Goal: Task Accomplishment & Management: Manage account settings

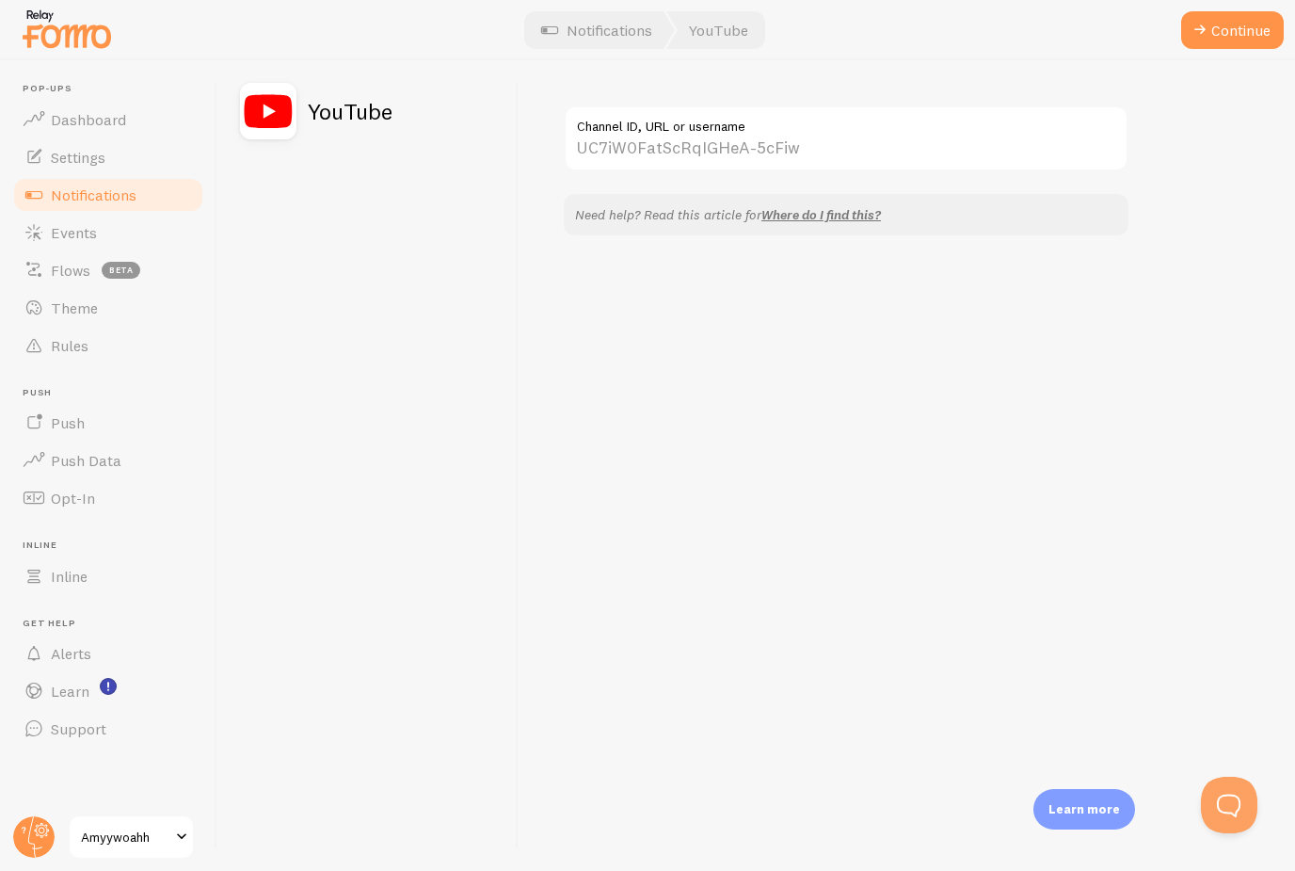
click at [671, 380] on div "Channel ID, URL or username Need help? Read this article for Where do I find th…" at bounding box center [907, 465] width 777 height 811
click at [59, 111] on span "Dashboard" at bounding box center [88, 119] width 75 height 19
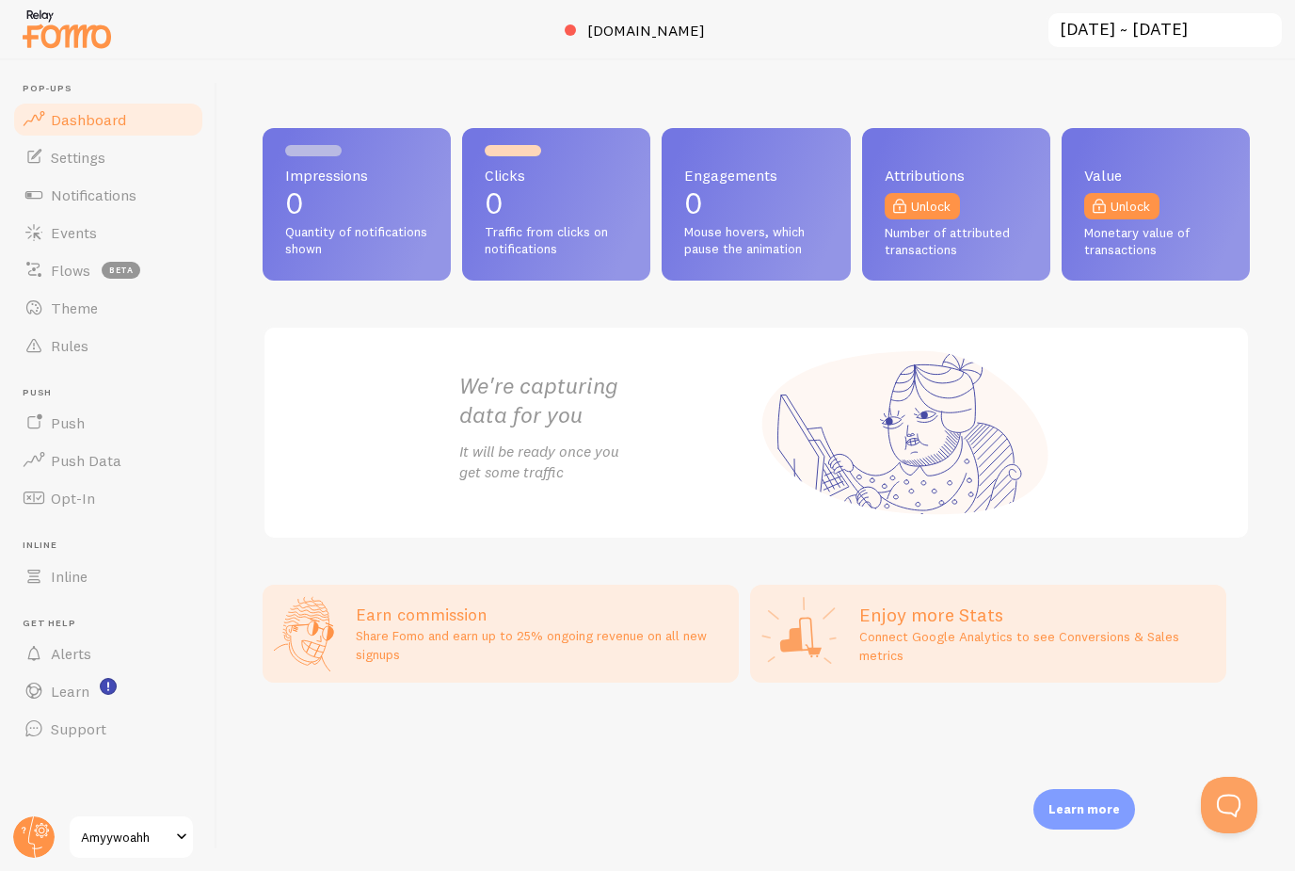
click at [539, 243] on span "Traffic from clicks on notifications" at bounding box center [556, 240] width 143 height 33
click at [462, 171] on div "Clicks 0 Traffic from clicks on notifications" at bounding box center [556, 204] width 188 height 153
click at [318, 185] on div "Impressions 0 Quantity of notifications shown" at bounding box center [357, 204] width 188 height 153
click at [107, 165] on link "Settings" at bounding box center [108, 157] width 194 height 38
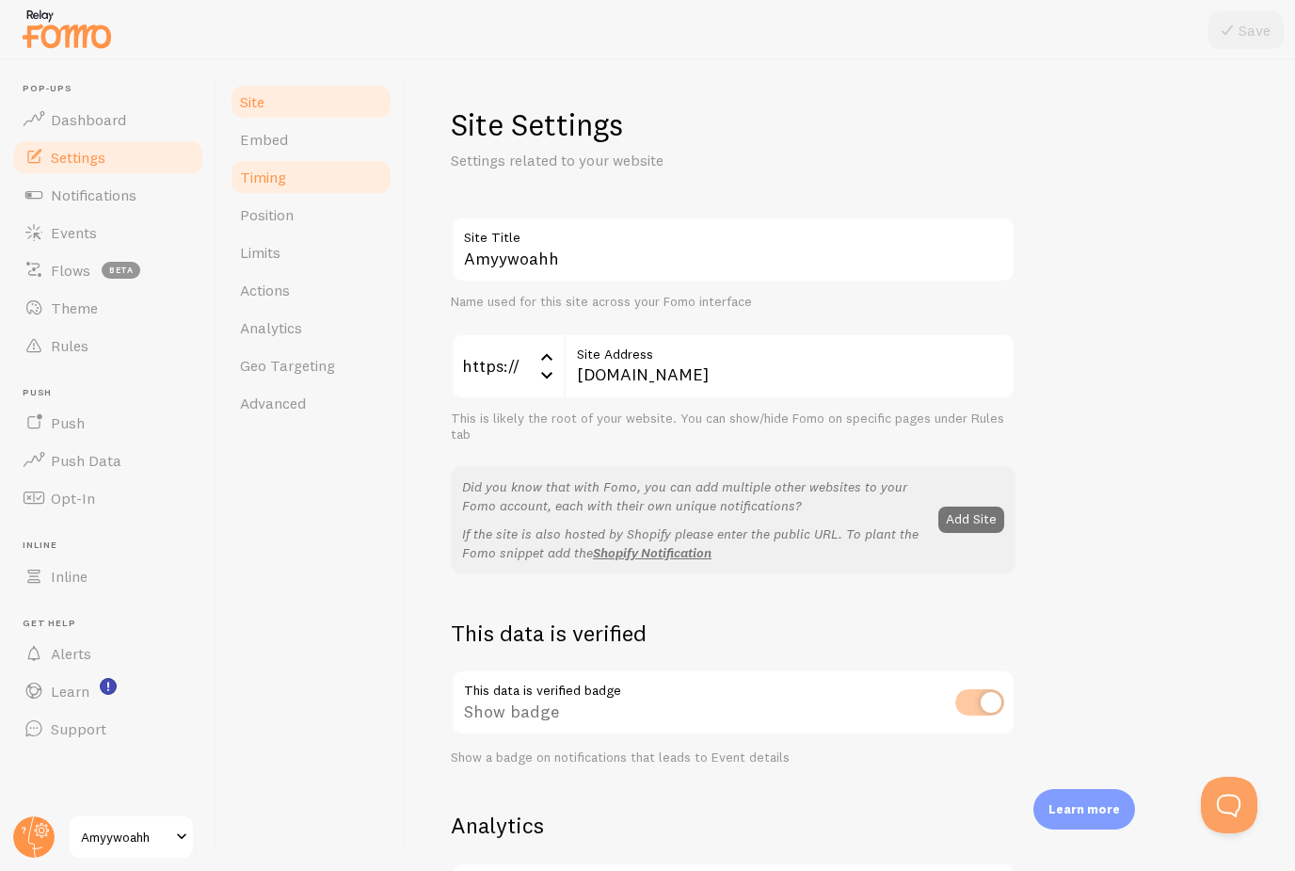
click at [282, 184] on span "Timing" at bounding box center [263, 177] width 46 height 19
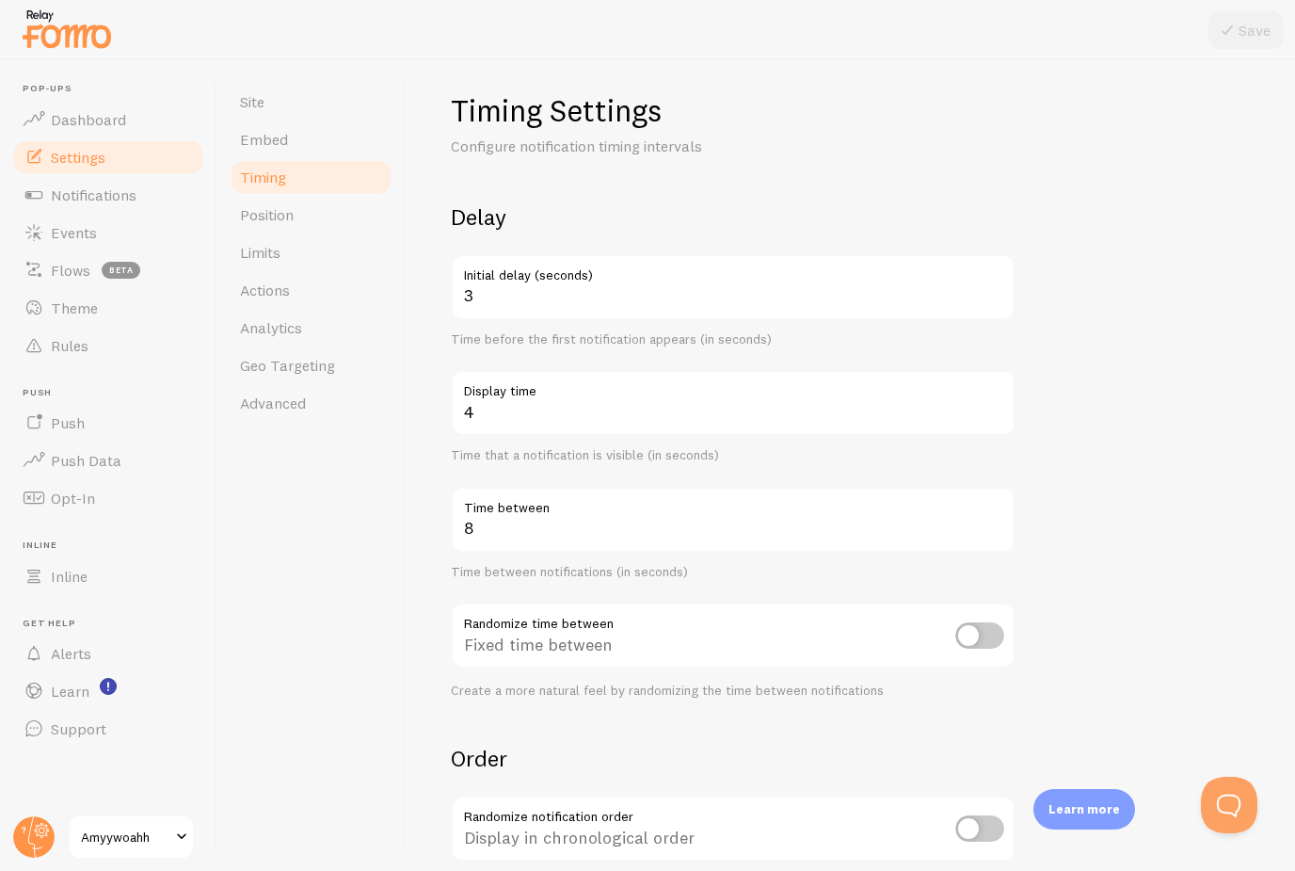
scroll to position [15, 0]
click at [523, 523] on input "8" at bounding box center [733, 519] width 565 height 66
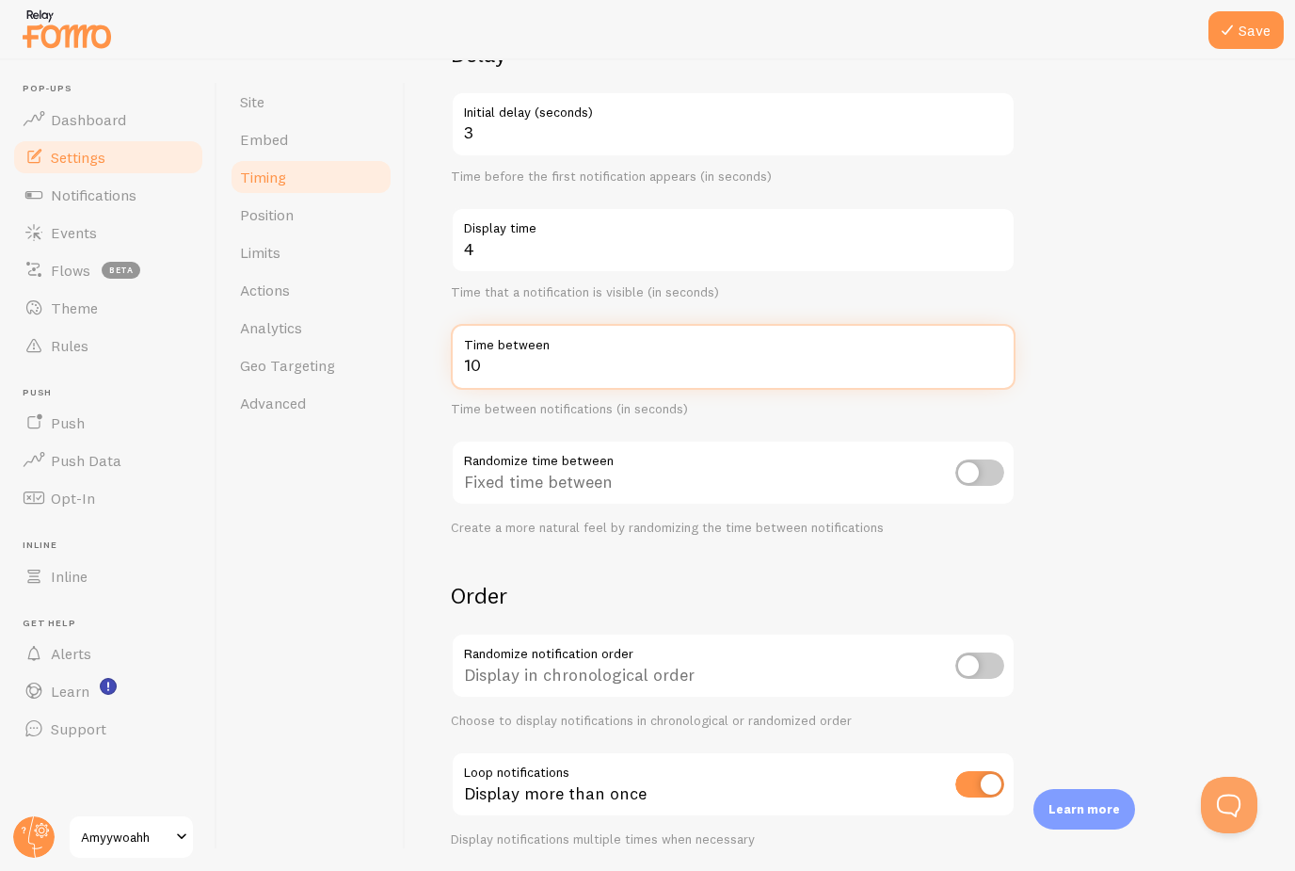
scroll to position [177, 0]
type input "10"
click at [977, 472] on input "checkbox" at bounding box center [980, 472] width 49 height 26
checkbox input "true"
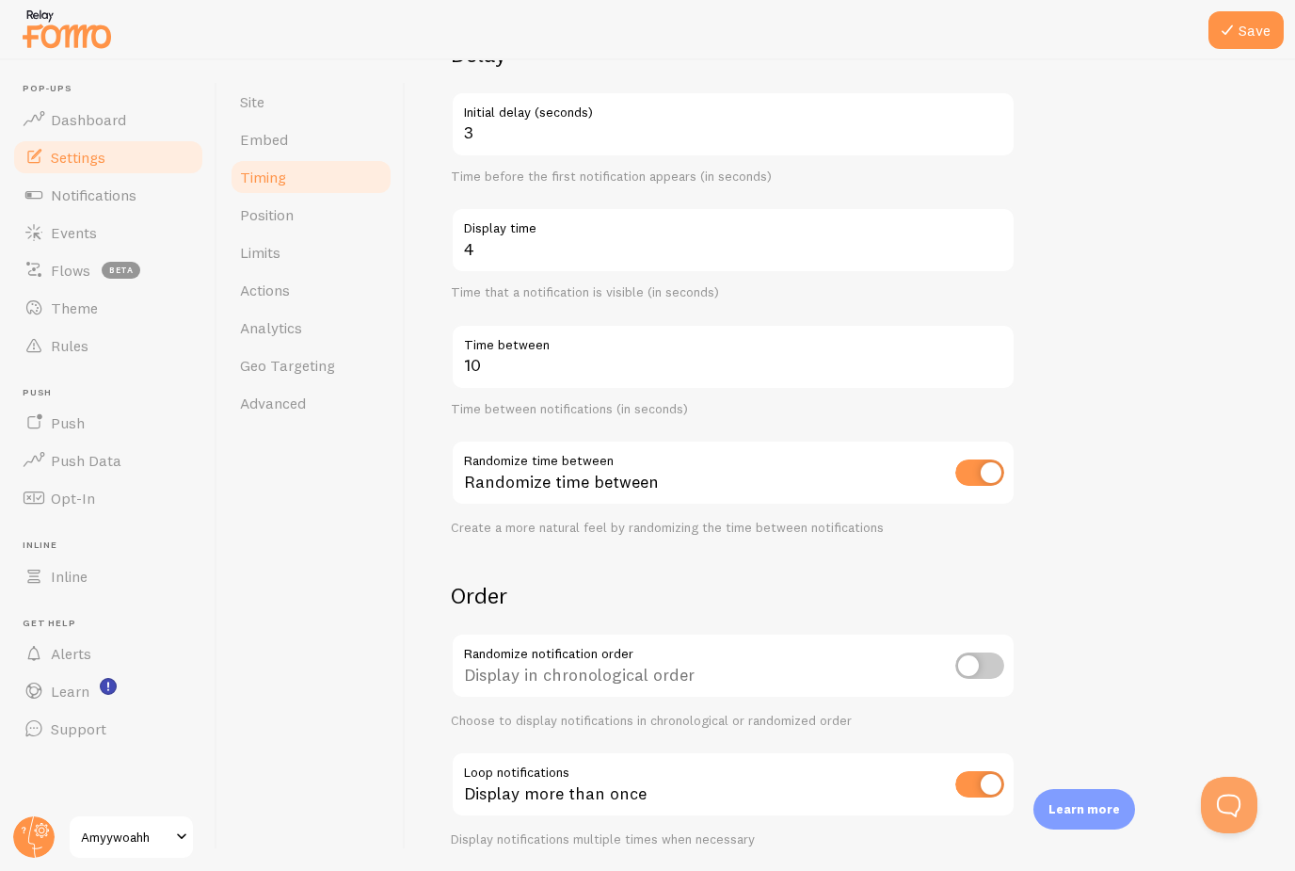
scroll to position [60, 0]
click at [986, 771] on input "checkbox" at bounding box center [980, 784] width 49 height 26
checkbox input "false"
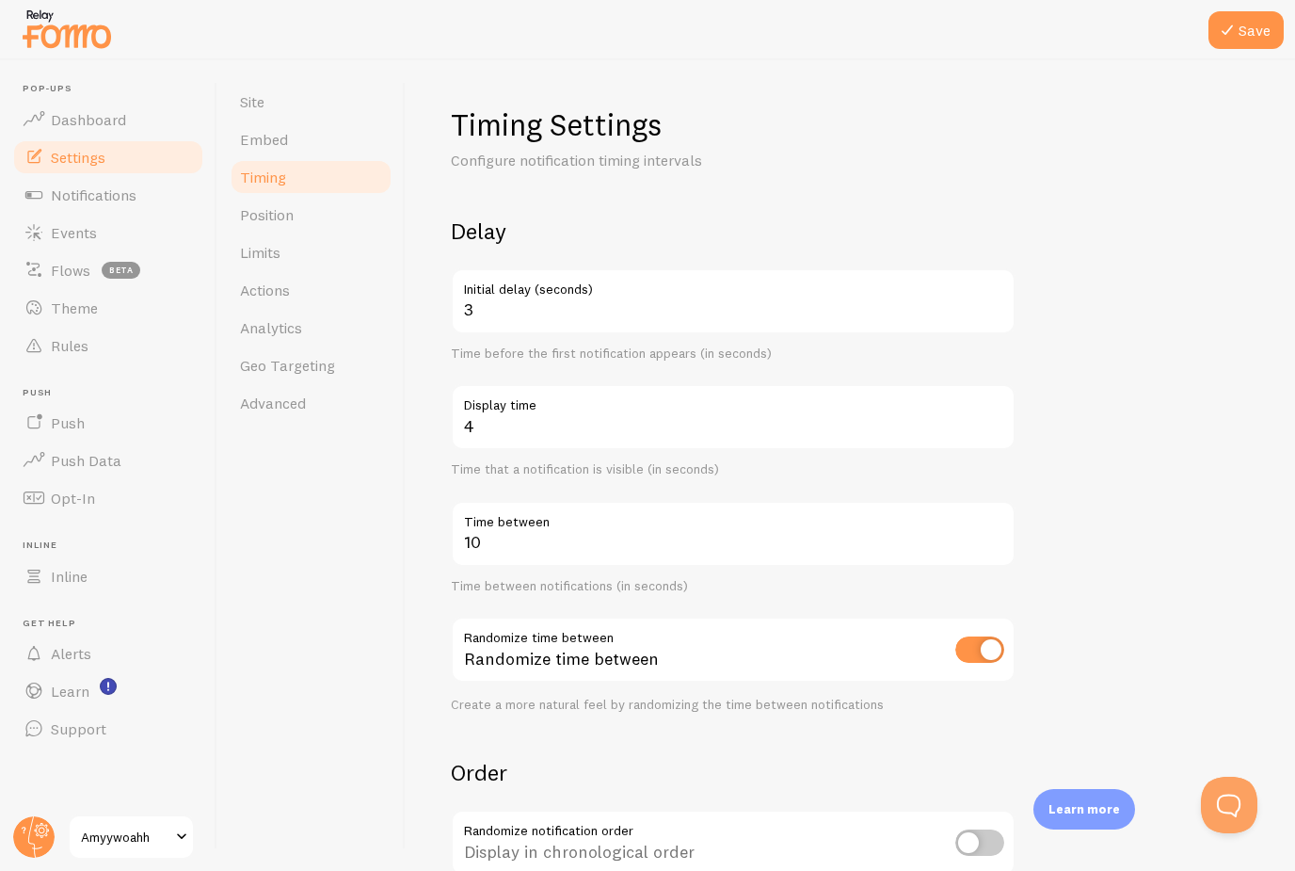
scroll to position [0, 0]
click at [273, 196] on link "Position" at bounding box center [311, 215] width 165 height 38
click at [268, 318] on span "Analytics" at bounding box center [271, 327] width 62 height 19
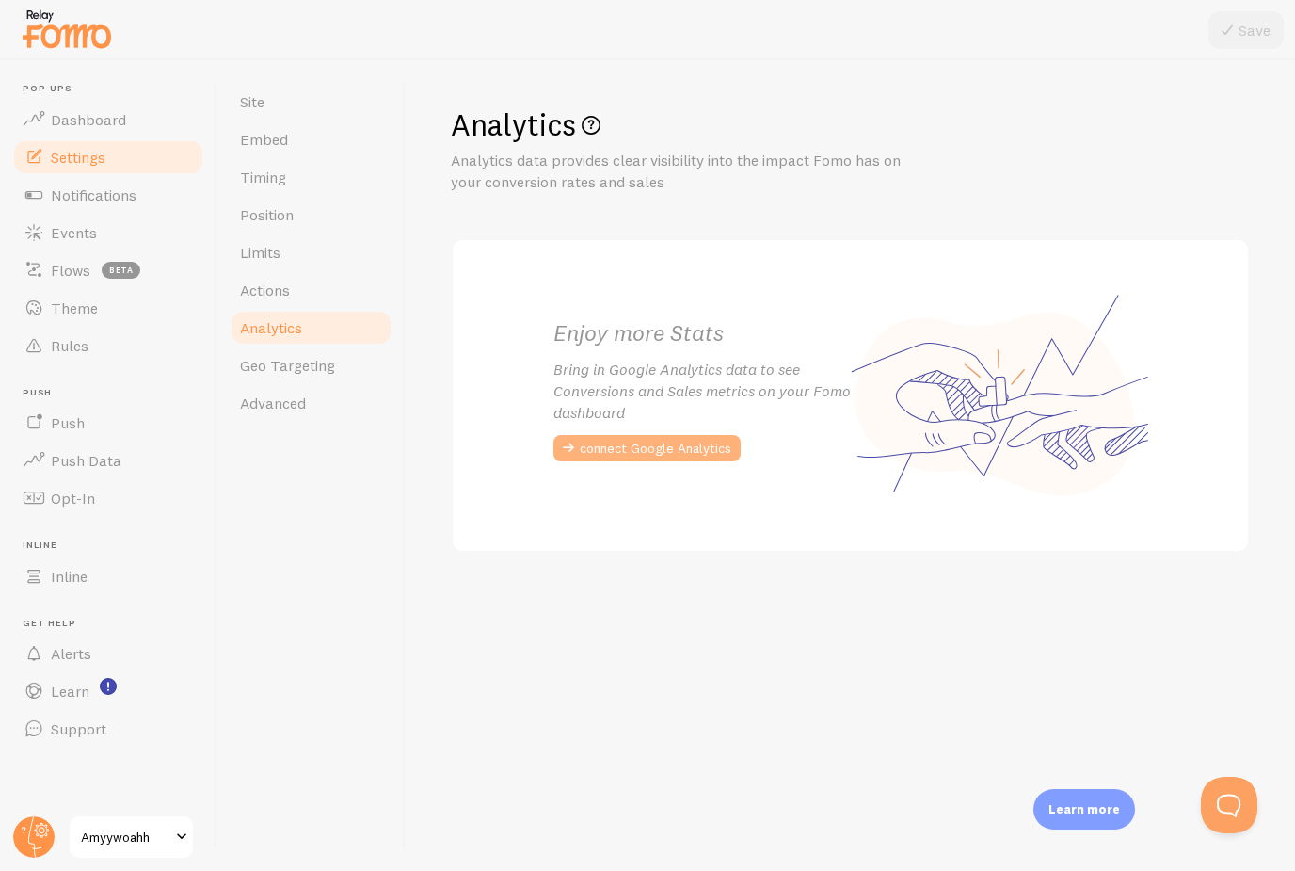
click at [633, 456] on button "connect Google Analytics" at bounding box center [647, 448] width 187 height 26
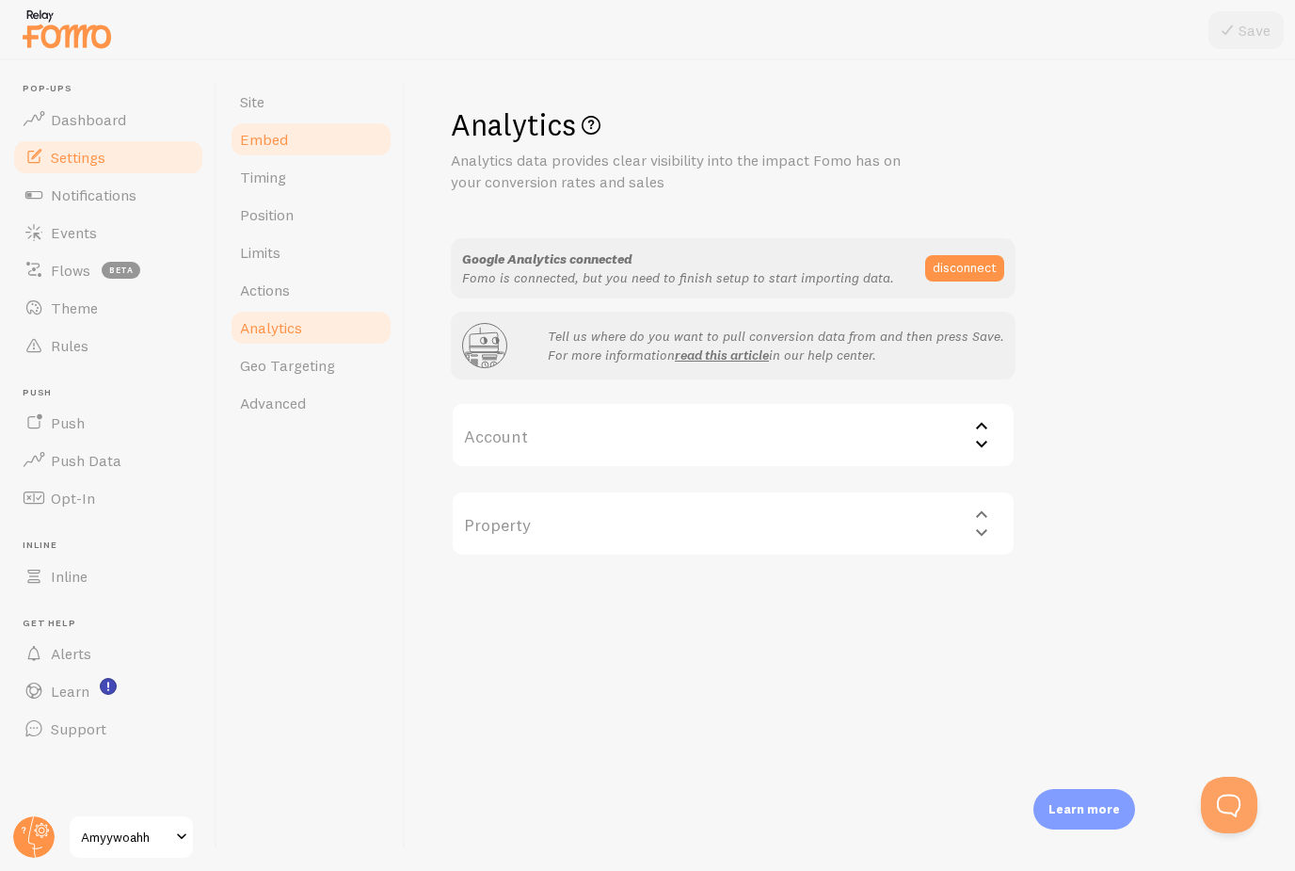
click at [270, 144] on span "Embed" at bounding box center [264, 139] width 48 height 19
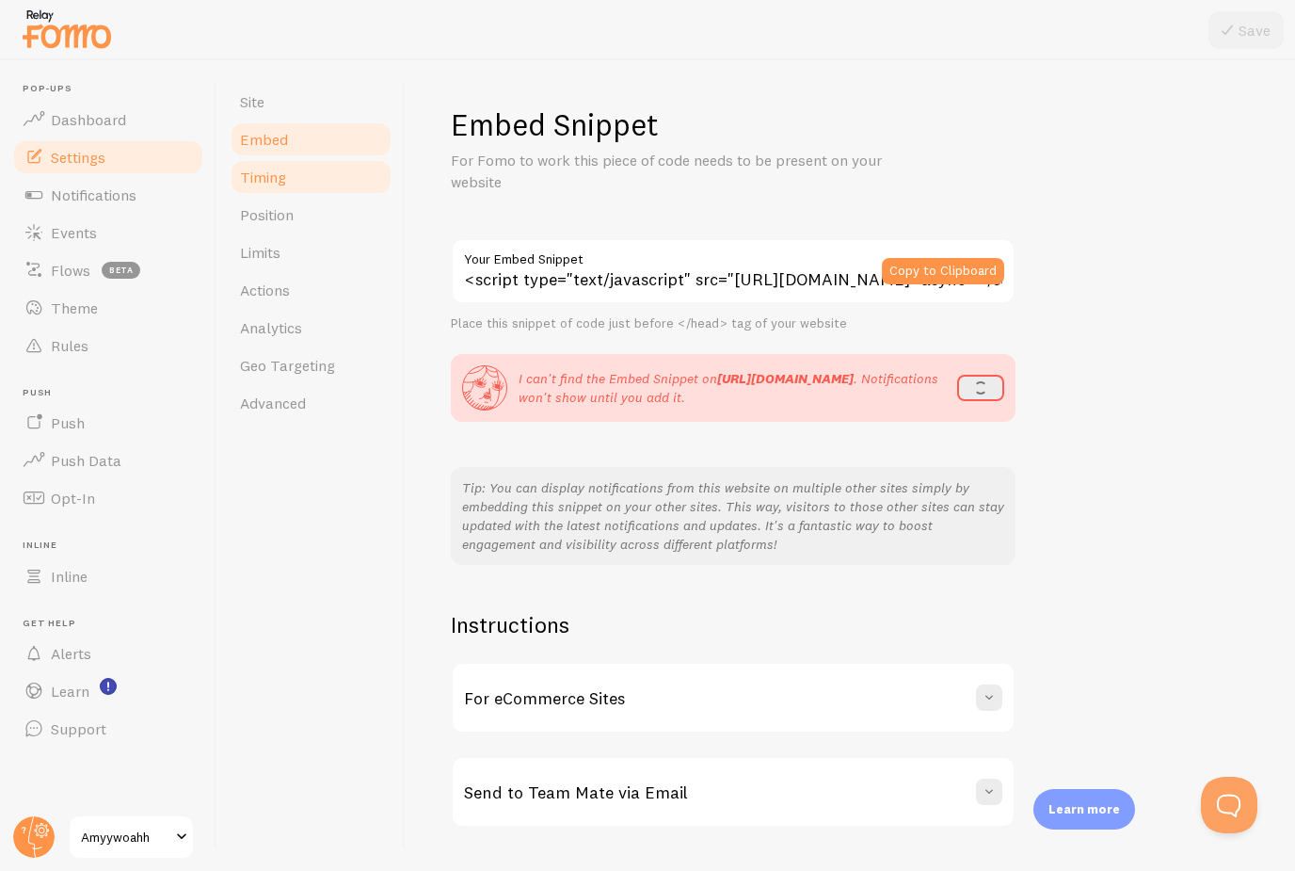
click at [286, 165] on link "Timing" at bounding box center [311, 177] width 165 height 38
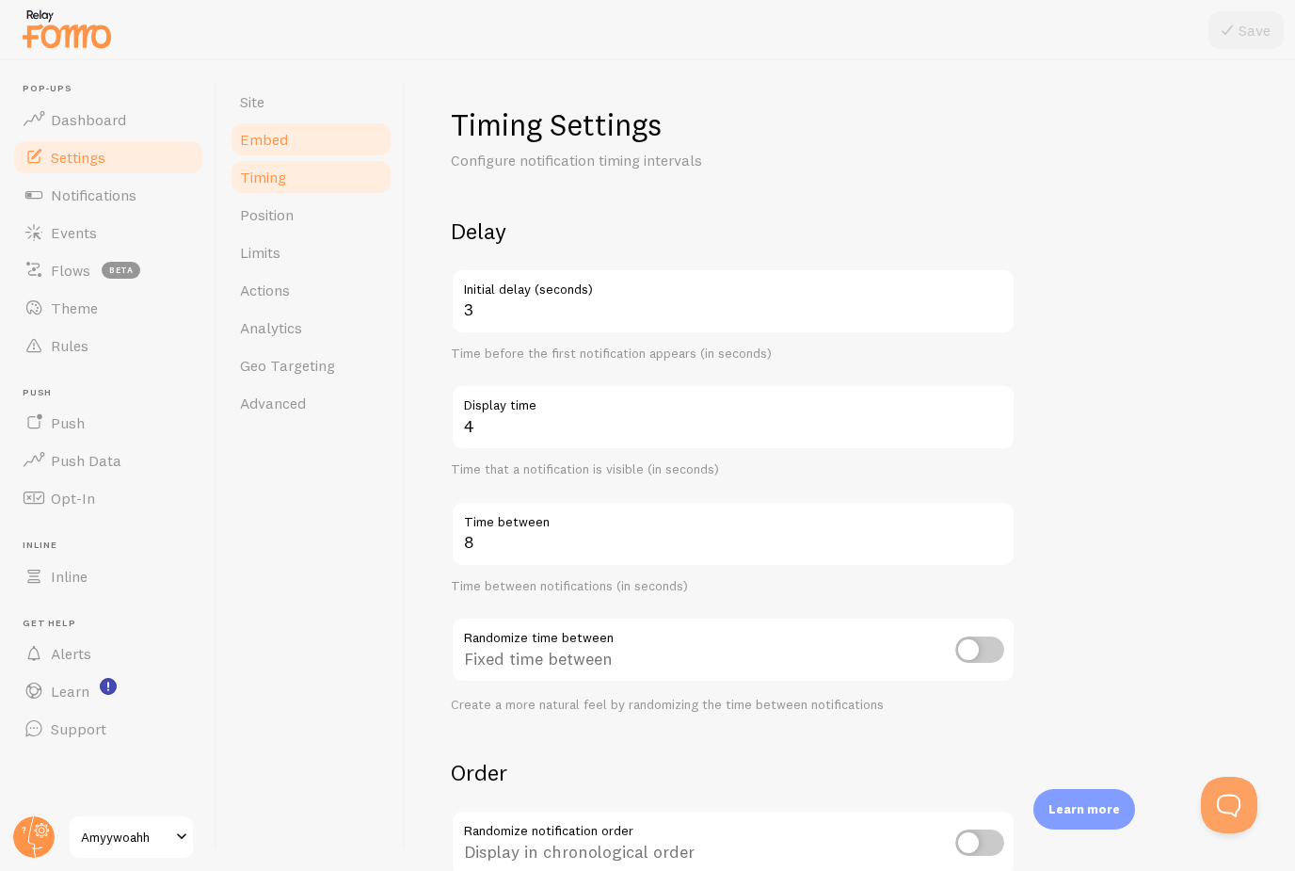
click at [288, 142] on link "Embed" at bounding box center [311, 140] width 165 height 38
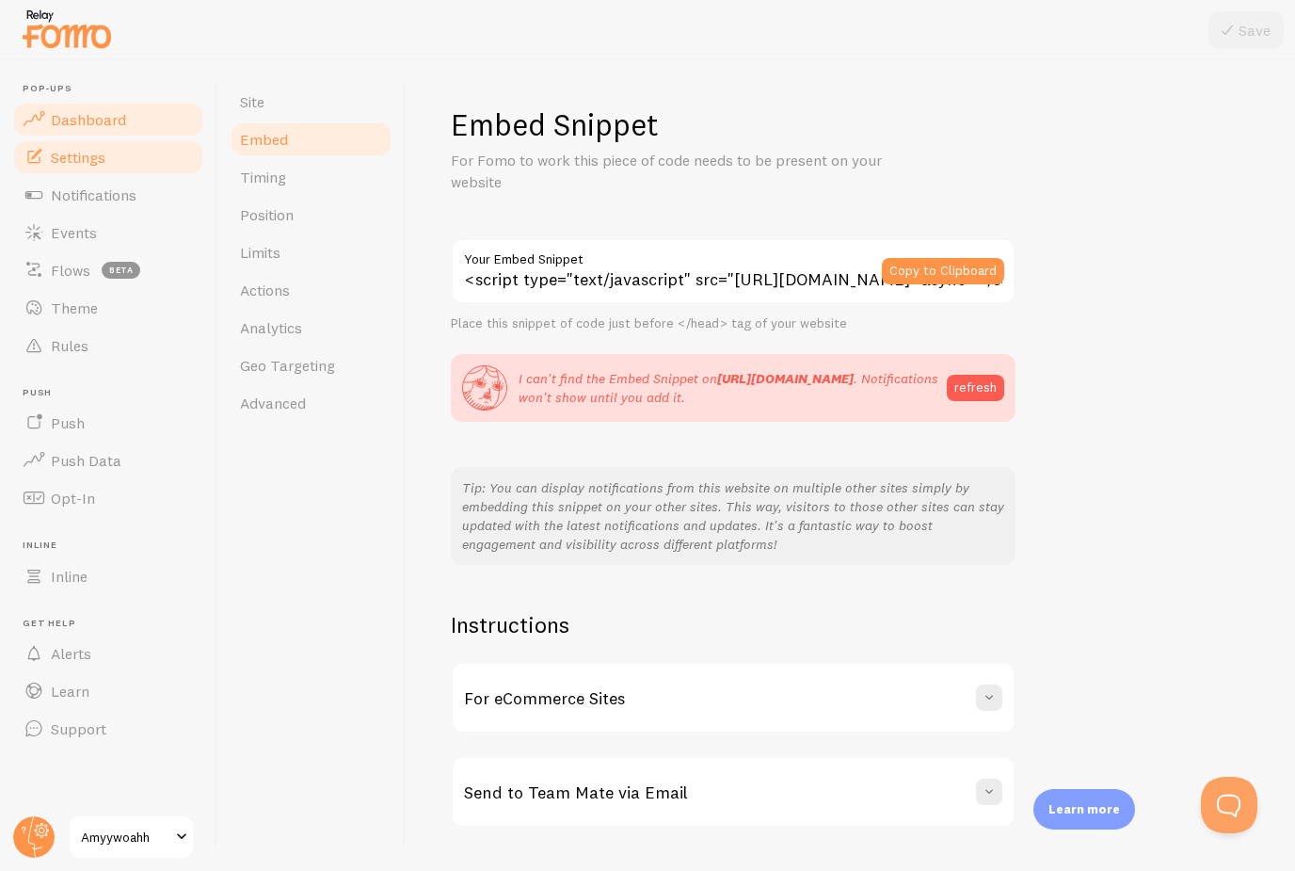
click at [153, 127] on link "Dashboard" at bounding box center [108, 120] width 194 height 38
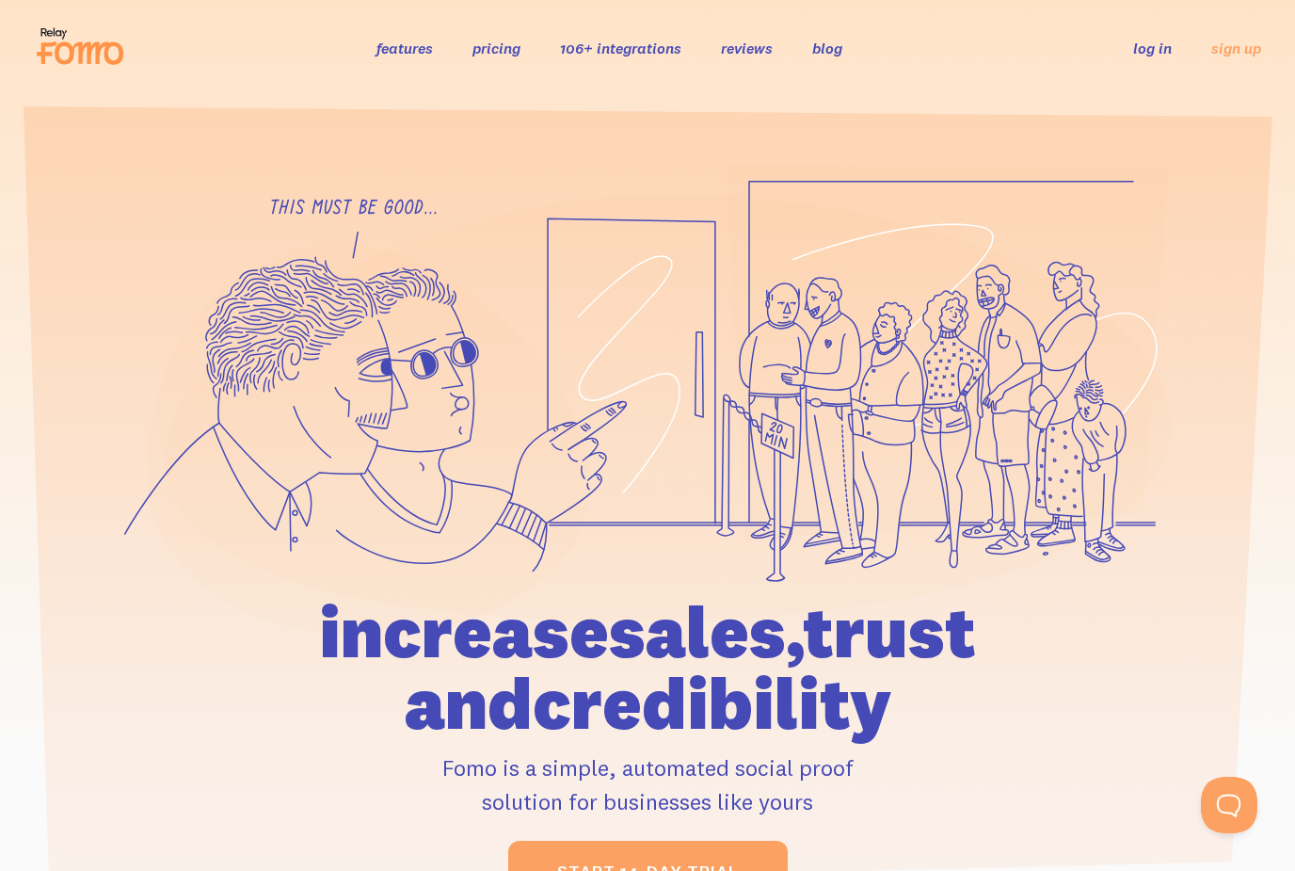
click at [1146, 53] on link "log in" at bounding box center [1153, 48] width 39 height 19
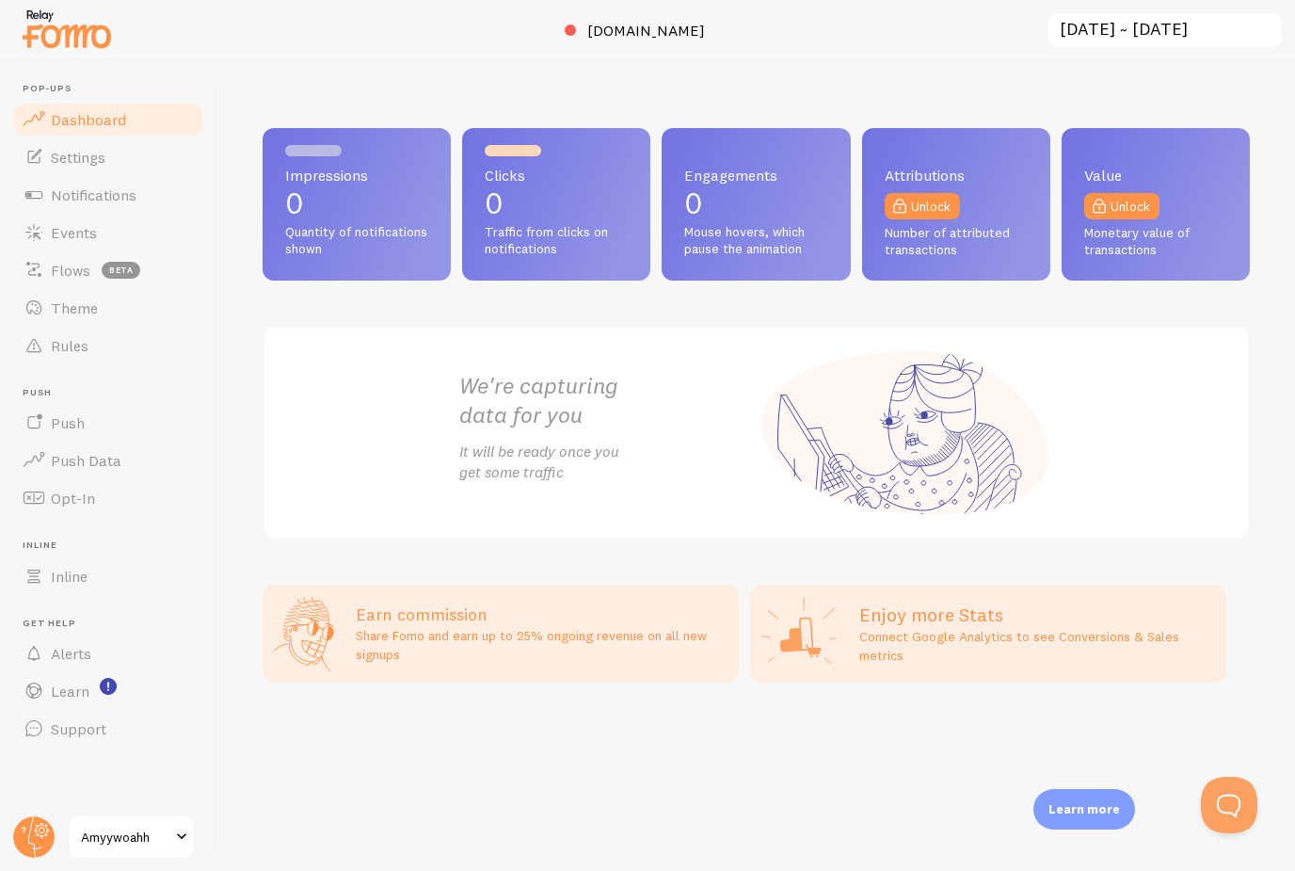
click at [306, 180] on span "Impressions" at bounding box center [356, 175] width 143 height 15
click at [140, 151] on link "Settings" at bounding box center [108, 157] width 194 height 38
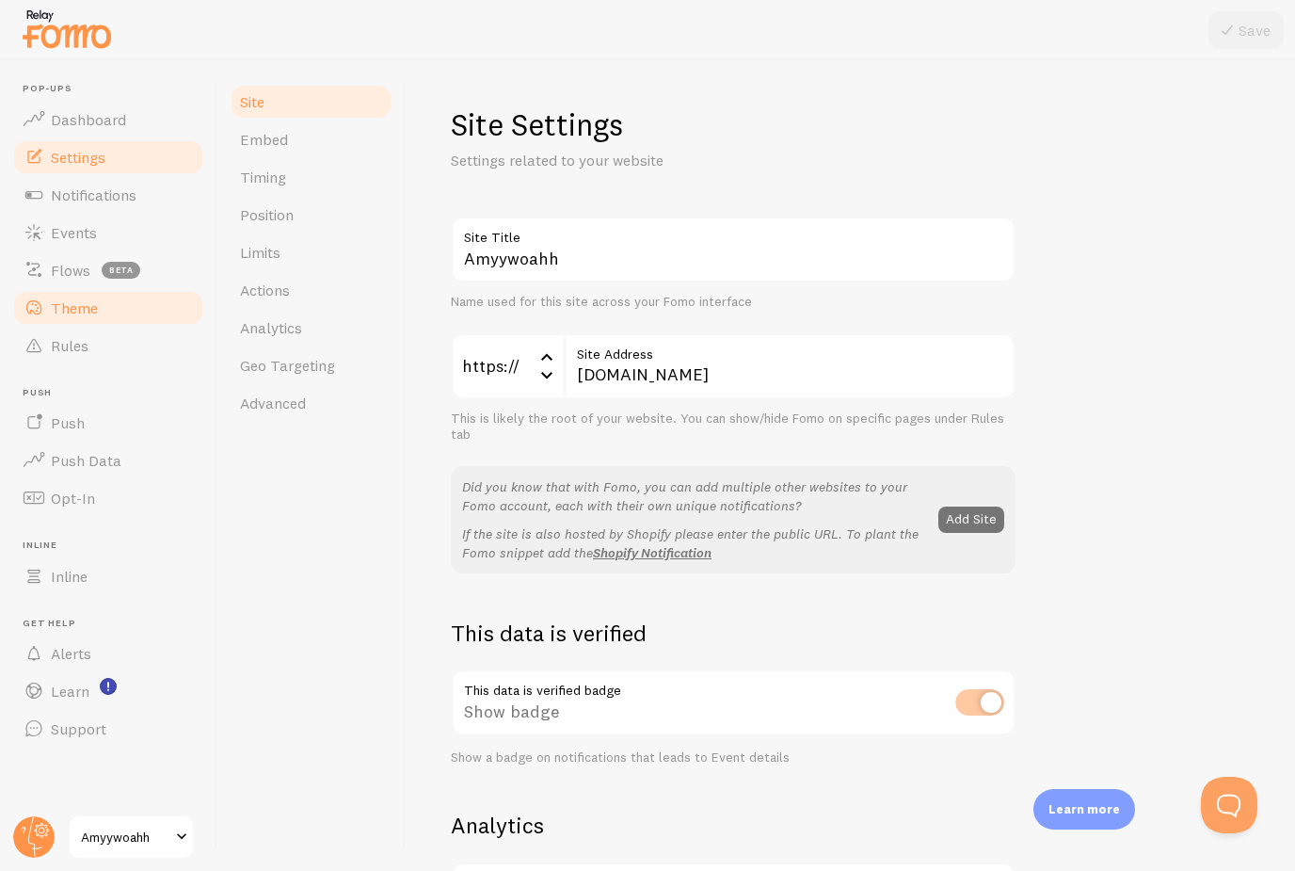
click at [149, 314] on link "Theme" at bounding box center [108, 308] width 194 height 38
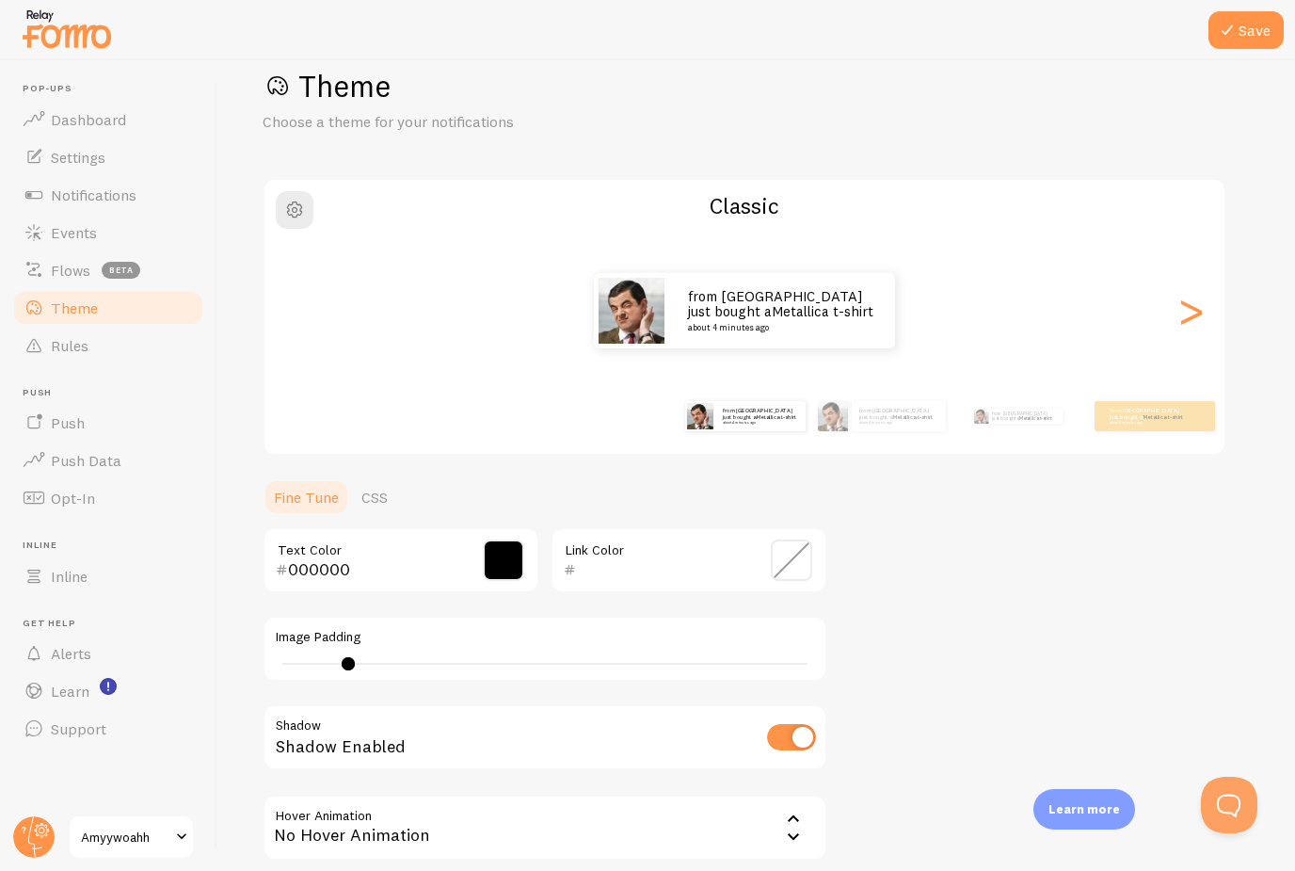
scroll to position [39, 0]
click at [105, 120] on span "Dashboard" at bounding box center [88, 119] width 75 height 19
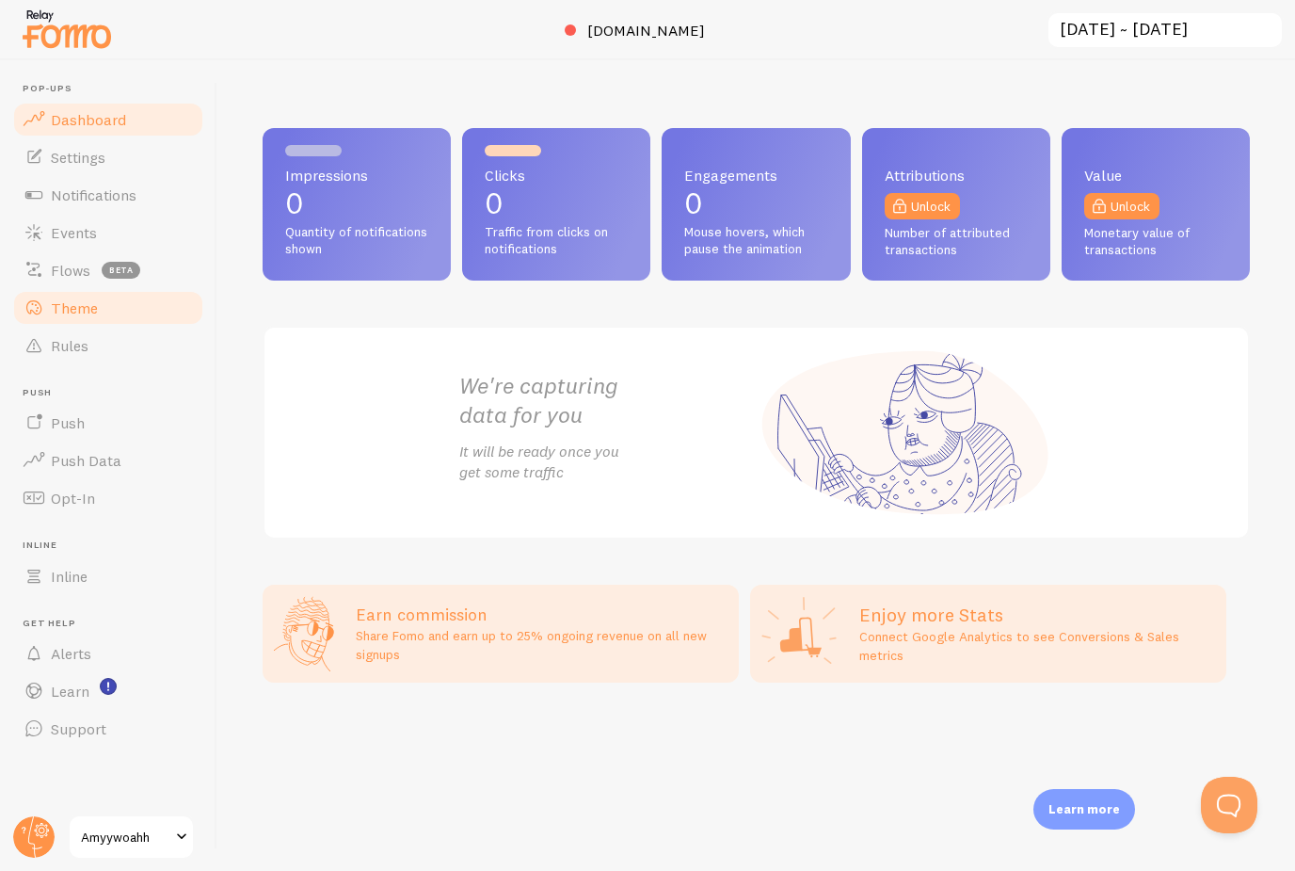
click at [74, 303] on span "Theme" at bounding box center [74, 307] width 47 height 19
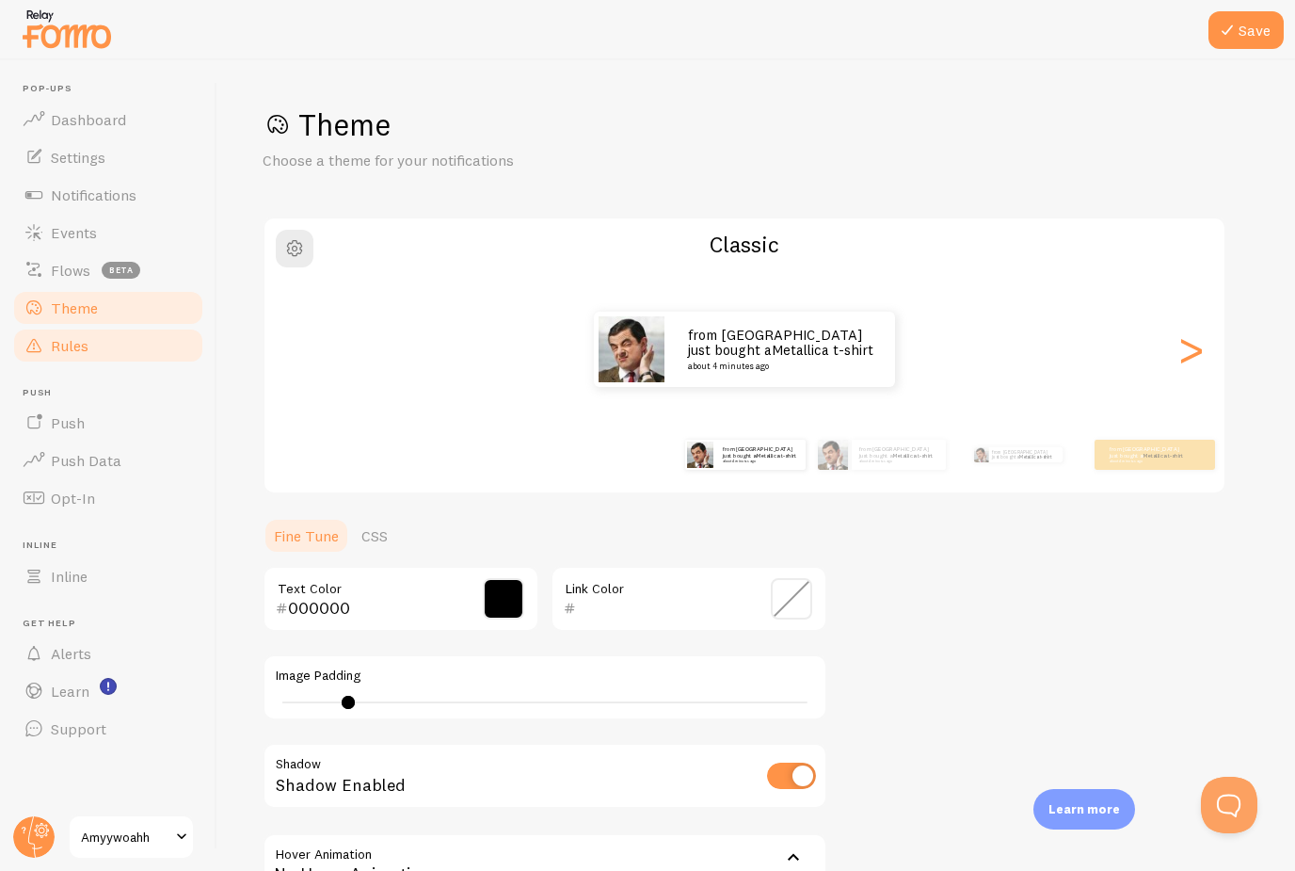
click at [68, 342] on span "Rules" at bounding box center [70, 345] width 38 height 19
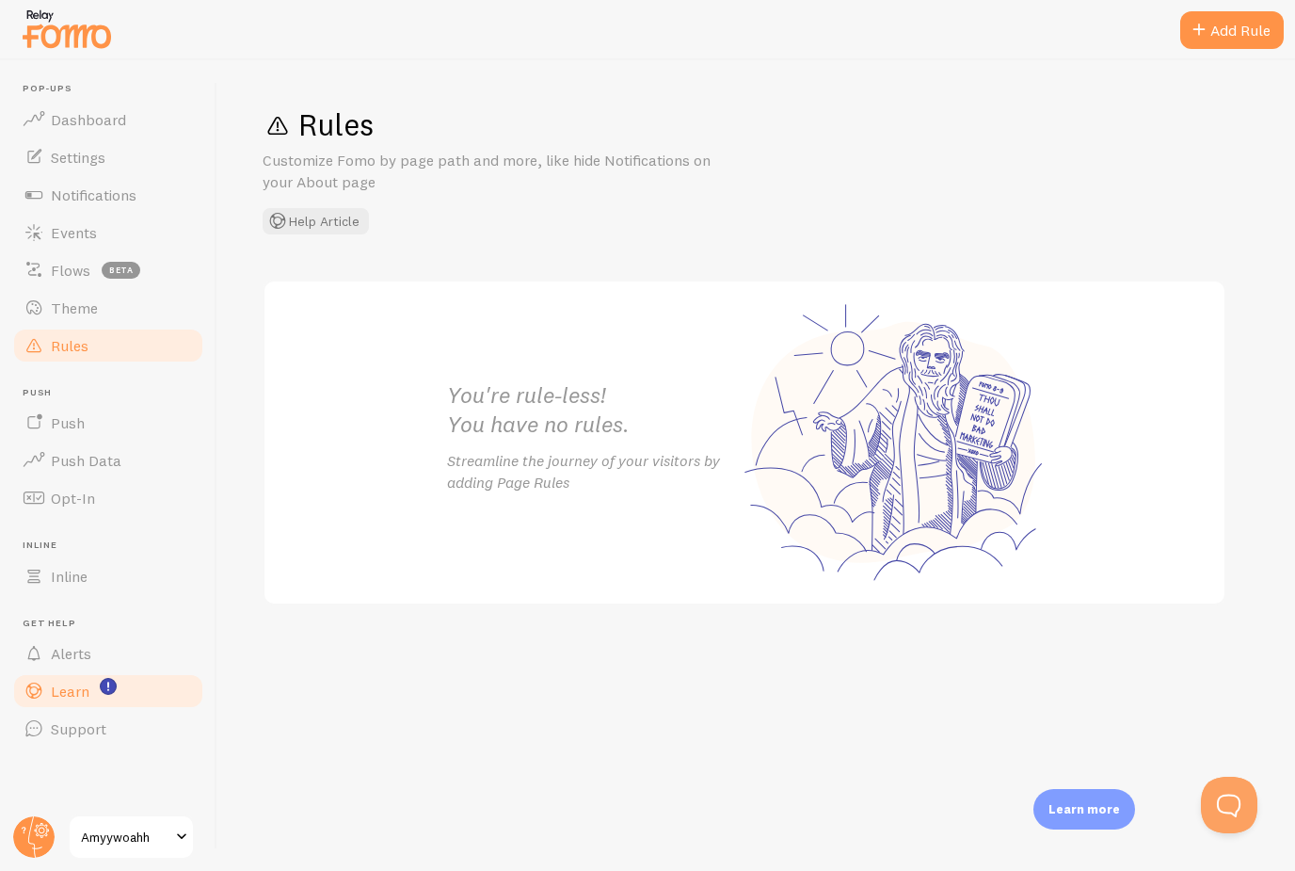
click at [69, 694] on span "Learn" at bounding box center [70, 691] width 39 height 19
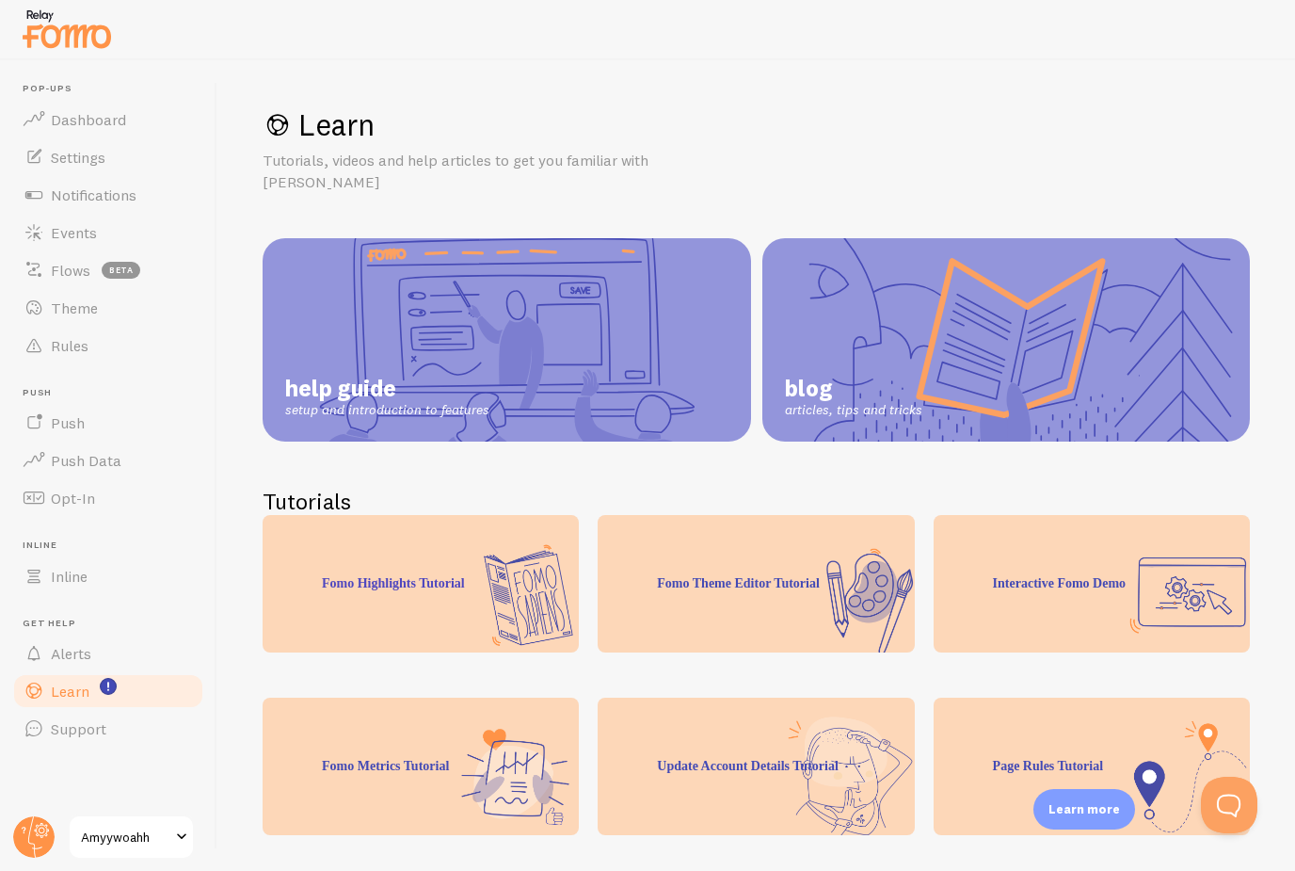
scroll to position [31, 0]
